Goal: Use online tool/utility

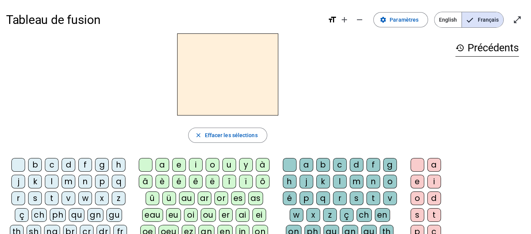
click at [21, 180] on div "j" at bounding box center [18, 182] width 14 height 14
click at [184, 197] on div "au" at bounding box center [187, 199] width 16 height 14
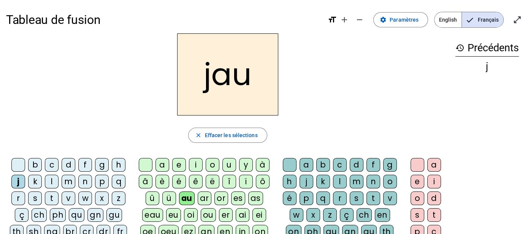
click at [371, 178] on div "n" at bounding box center [374, 182] width 14 height 14
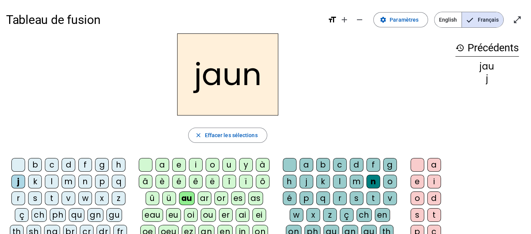
click at [416, 180] on div "e" at bounding box center [418, 182] width 14 height 14
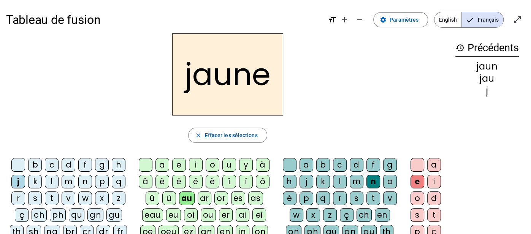
click at [85, 164] on div "f" at bounding box center [85, 165] width 14 height 14
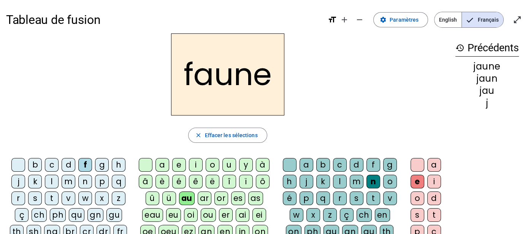
click at [372, 198] on div "t" at bounding box center [374, 199] width 14 height 14
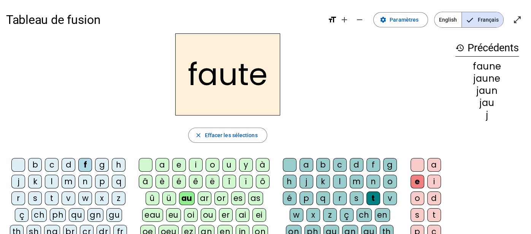
click at [35, 197] on div "s" at bounding box center [35, 199] width 14 height 14
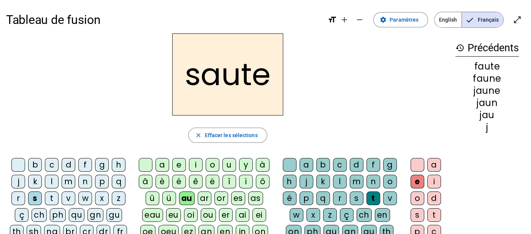
click at [115, 165] on div "h" at bounding box center [119, 165] width 14 height 14
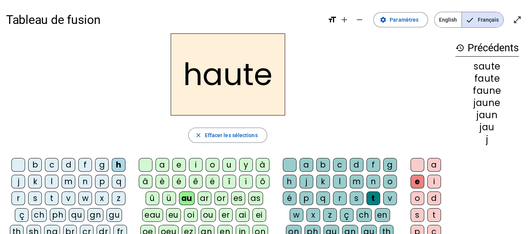
click at [419, 161] on div at bounding box center [418, 165] width 14 height 14
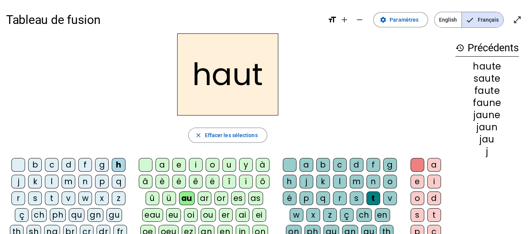
click at [35, 197] on div "s" at bounding box center [35, 199] width 14 height 14
